Goal: Task Accomplishment & Management: Manage account settings

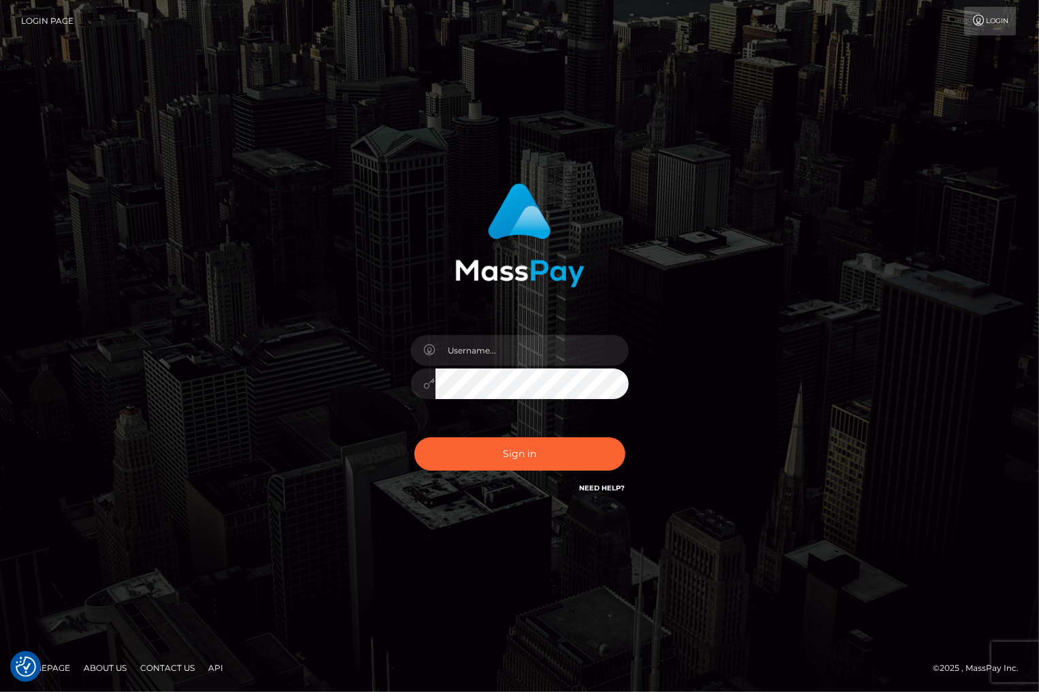
click at [489, 330] on div at bounding box center [520, 377] width 238 height 104
click at [485, 355] on input "text" at bounding box center [532, 350] width 193 height 31
type input "christianc.xcite"
click at [521, 459] on button "Sign in" at bounding box center [520, 453] width 211 height 33
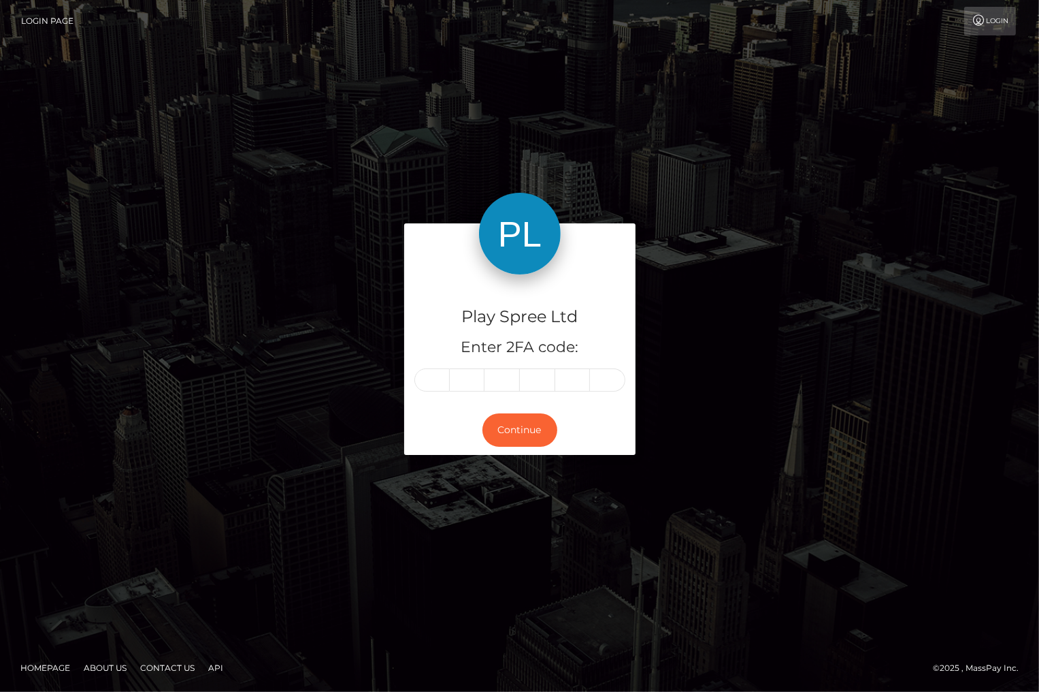
click at [430, 380] on input "text" at bounding box center [432, 379] width 35 height 23
click at [956, 106] on div "Play Spree Ltd Enter 2FA code: Continue Homepage" at bounding box center [519, 346] width 1039 height 692
click at [442, 376] on input "text" at bounding box center [432, 379] width 35 height 23
type input "4"
type input "3"
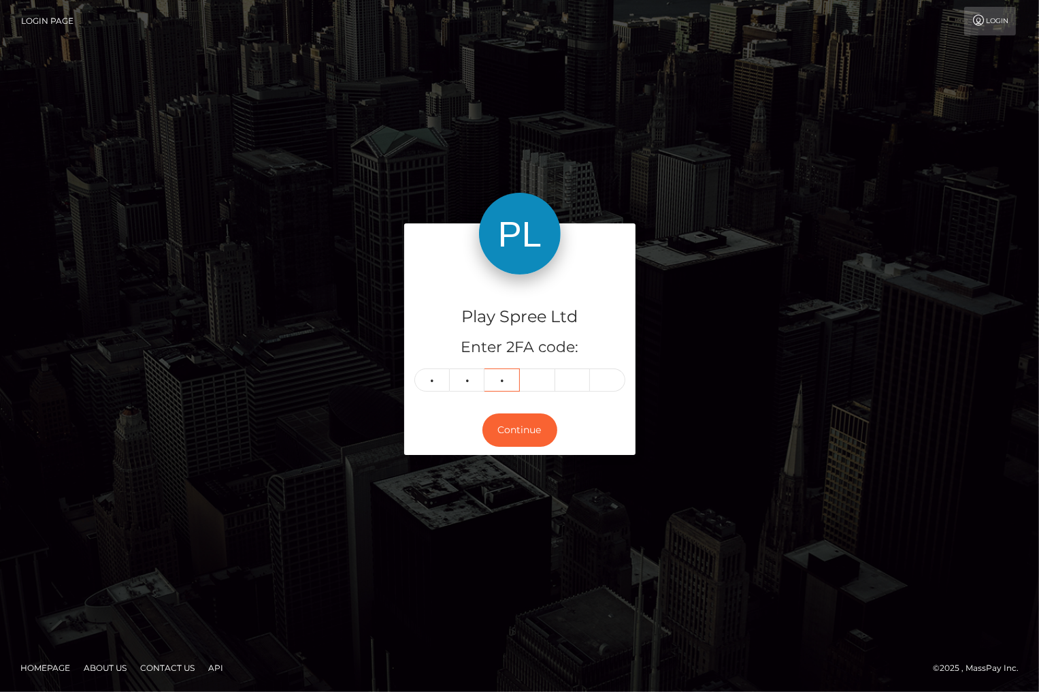
type input "0"
type input "9"
type input "3"
type input "6"
click at [493, 436] on button "Continue" at bounding box center [520, 429] width 75 height 33
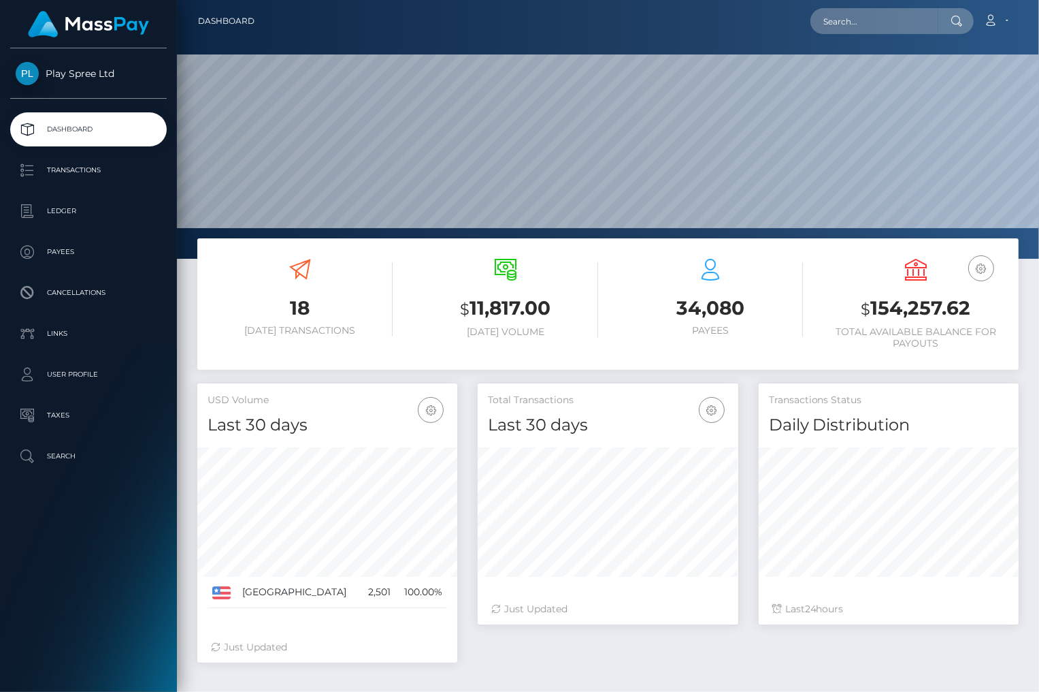
scroll to position [241, 260]
click at [994, 49] on div at bounding box center [608, 129] width 862 height 259
click at [926, 305] on h3 "$ 154,257.62" at bounding box center [916, 309] width 185 height 28
copy h3 "154,257.62"
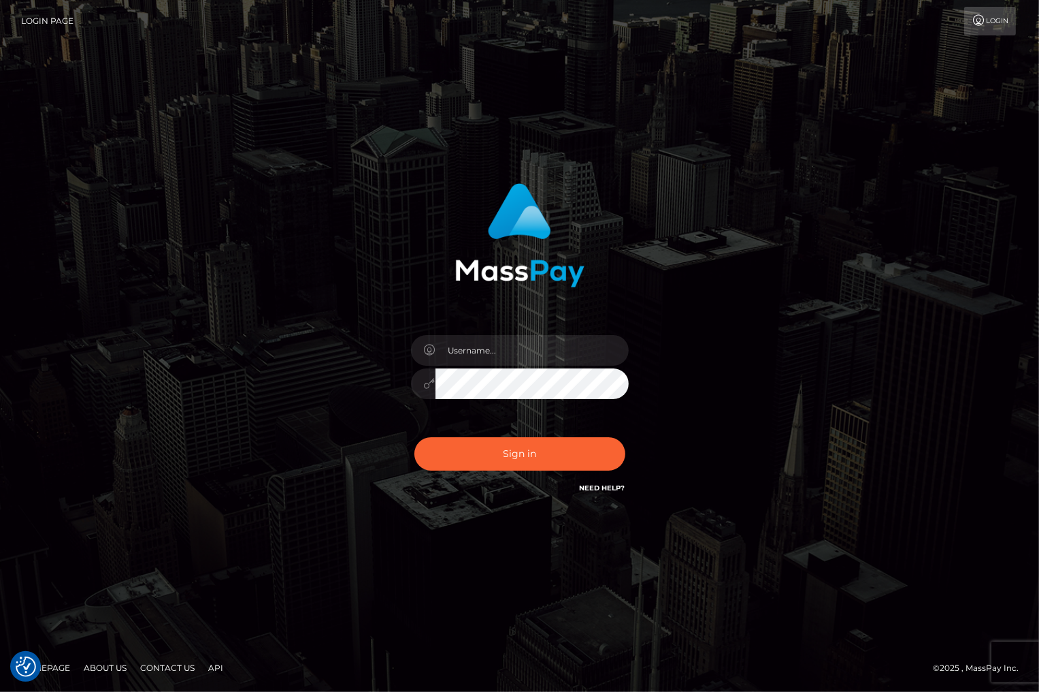
drag, startPoint x: 991, startPoint y: 133, endPoint x: 943, endPoint y: 16, distance: 126.4
click at [991, 133] on div "Sign in" at bounding box center [519, 346] width 1039 height 551
